Goal: Go to known website: Go to known website

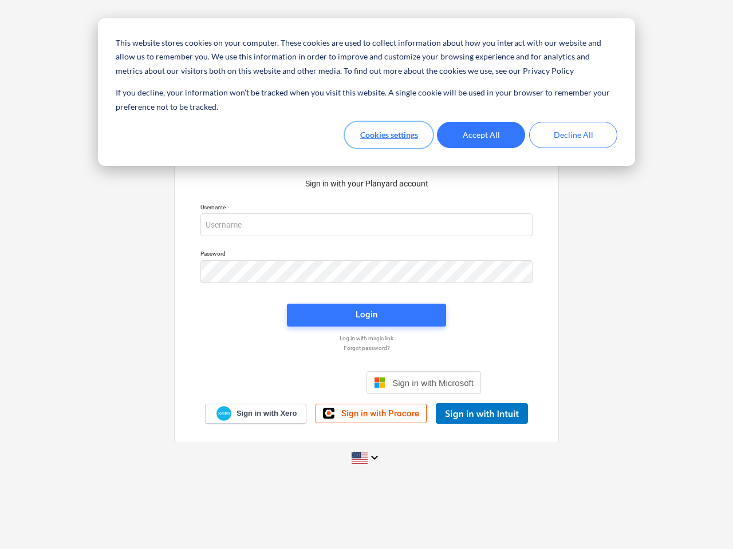
click at [389, 135] on button "Cookies settings" at bounding box center [389, 135] width 88 height 26
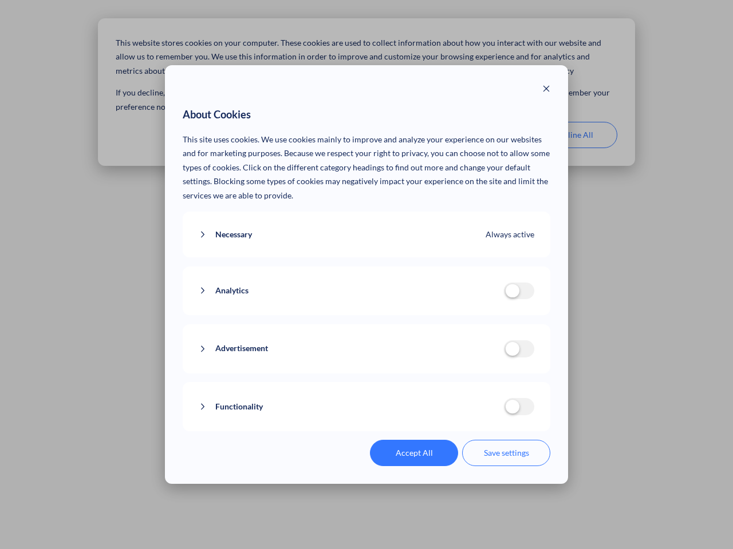
click at [481, 135] on p "This site uses cookies. We use cookies mainly to improve and analyze your exper…" at bounding box center [367, 168] width 368 height 70
click at [573, 135] on div "About Cookies This site uses cookies. We use cookies mainly to improve and anal…" at bounding box center [366, 274] width 733 height 549
click at [366, 225] on div "Necessary Always active These cookies are necessary for the website to function…" at bounding box center [367, 235] width 368 height 46
click at [366, 272] on div "Analytics analytics cookies disallowed These cookies help us to understand how …" at bounding box center [367, 291] width 368 height 49
click at [366, 315] on div "Analytics analytics cookies disallowed These cookies help us to understand how …" at bounding box center [367, 291] width 368 height 49
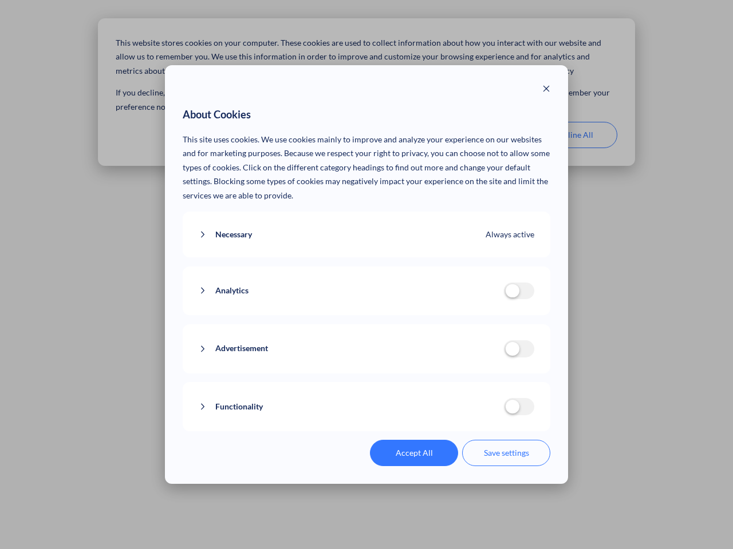
click at [423, 383] on div "Functionality functionality cookies disallowed We use a set of cookies that are…" at bounding box center [367, 406] width 368 height 49
click at [481, 414] on button "Functionality" at bounding box center [351, 407] width 305 height 14
click at [366, 458] on div "Accept All Save settings" at bounding box center [367, 453] width 368 height 26
